Goal: Obtain resource: Download file/media

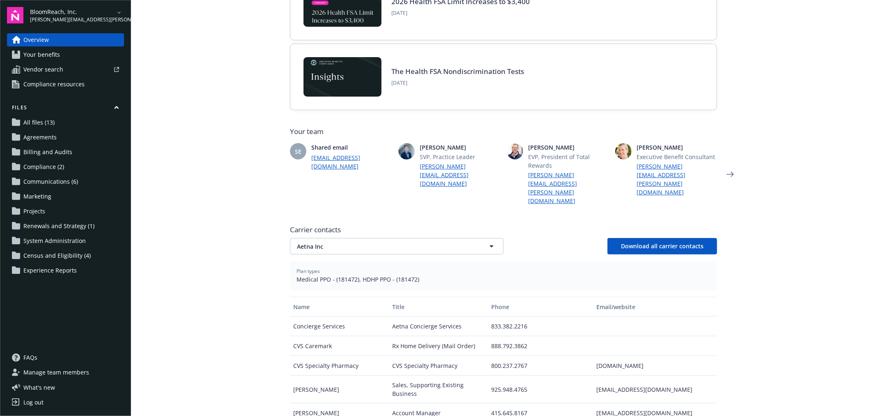
scroll to position [122, 0]
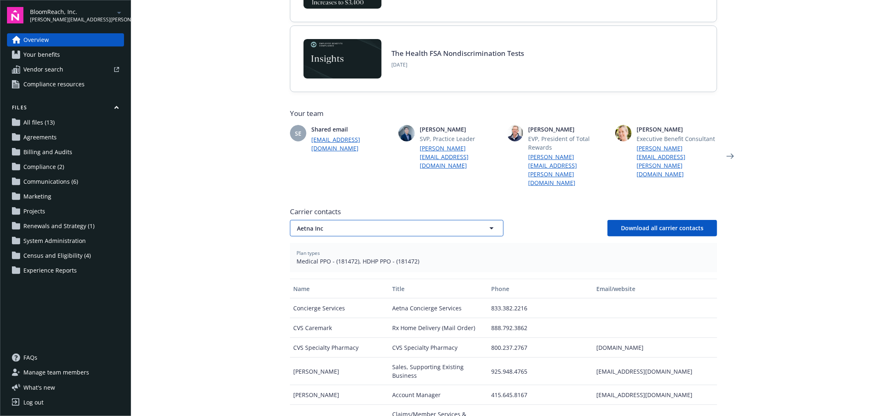
click at [341, 224] on span "Aetna Inc" at bounding box center [382, 228] width 171 height 9
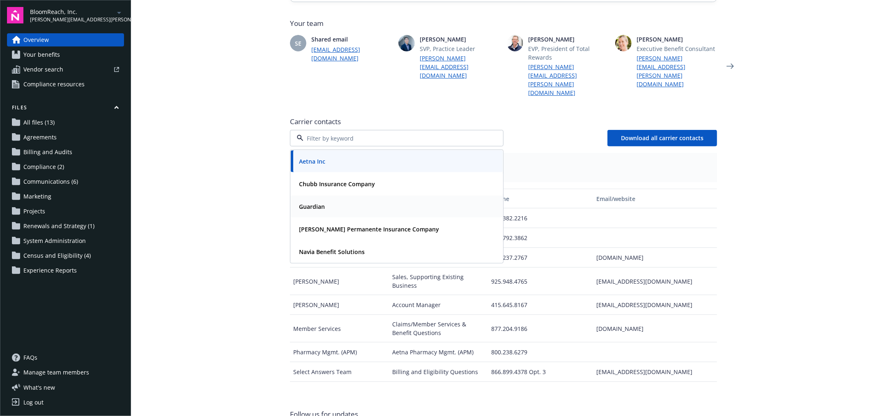
scroll to position [243, 0]
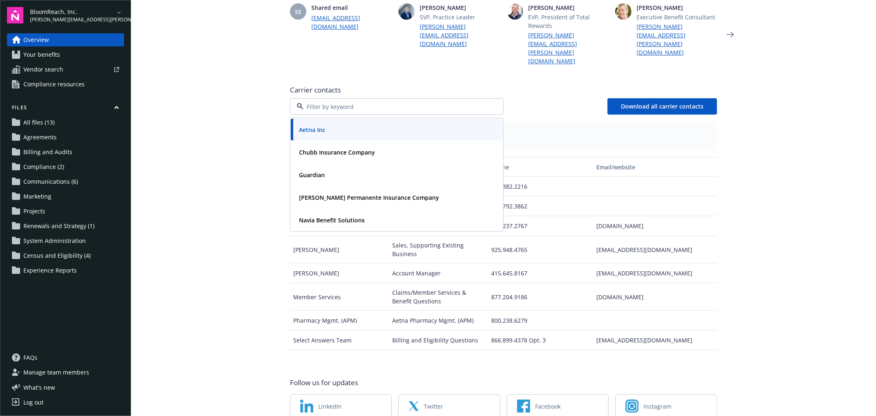
click at [248, 245] on main "Welcome to Navigator Newfront news View all news 2026 Health FSA Limit Increase…" at bounding box center [503, 208] width 745 height 416
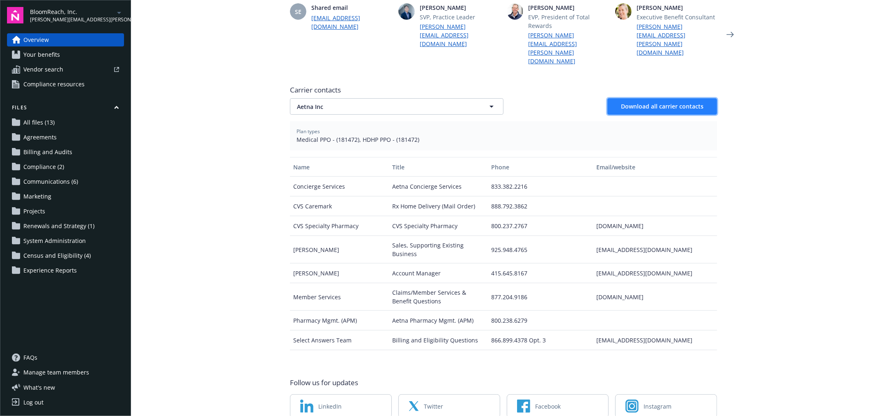
click at [626, 102] on span "Download all carrier contacts" at bounding box center [662, 106] width 83 height 8
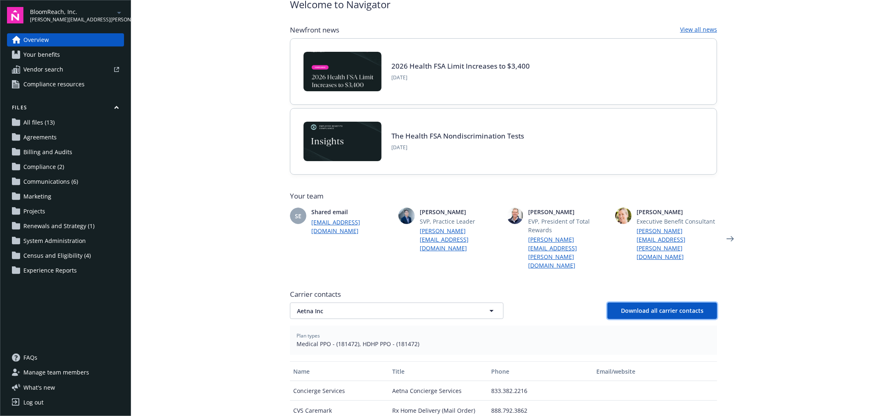
scroll to position [0, 0]
